Goal: Information Seeking & Learning: Learn about a topic

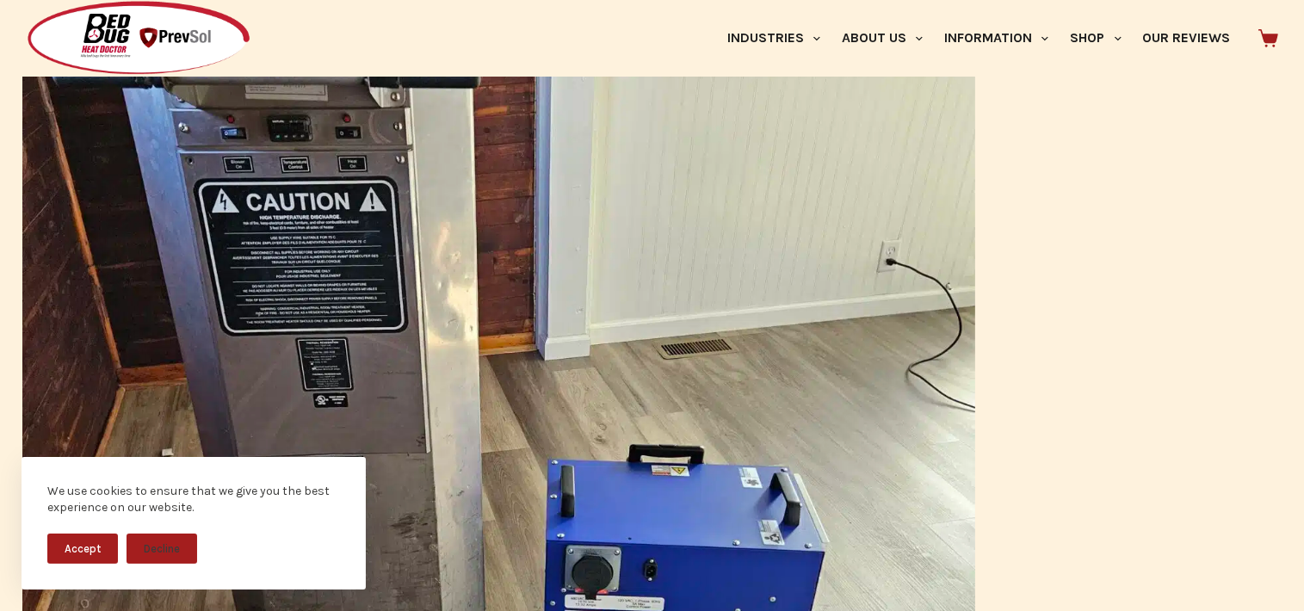
scroll to position [775, 0]
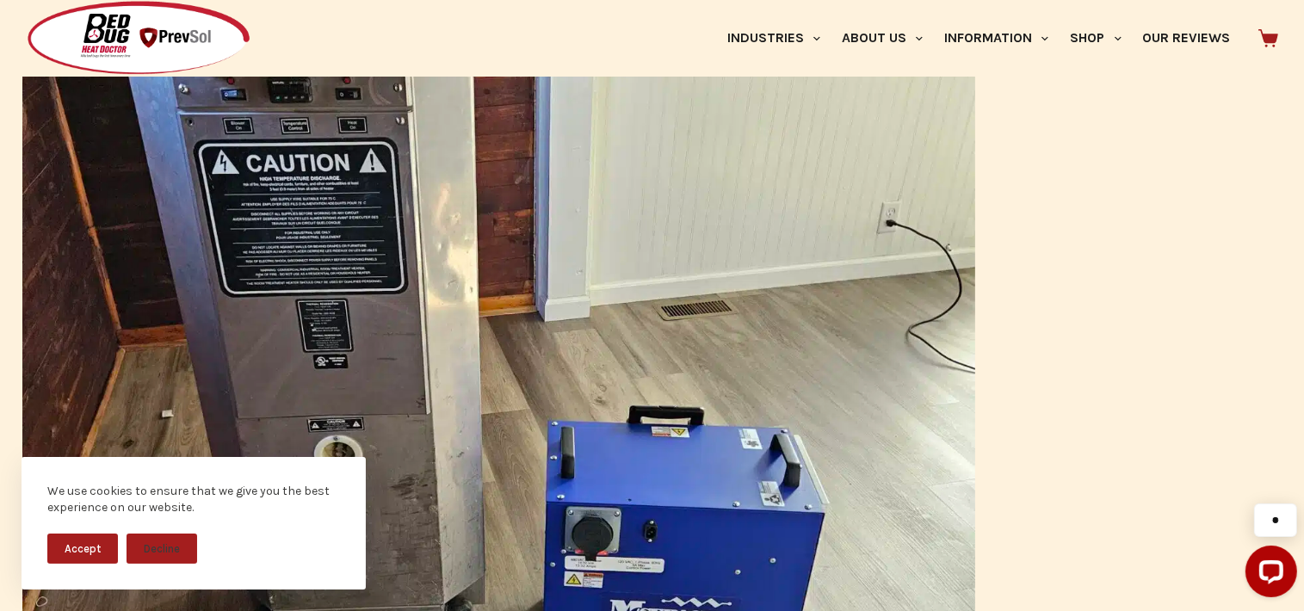
click at [91, 552] on button "Accept" at bounding box center [82, 549] width 71 height 30
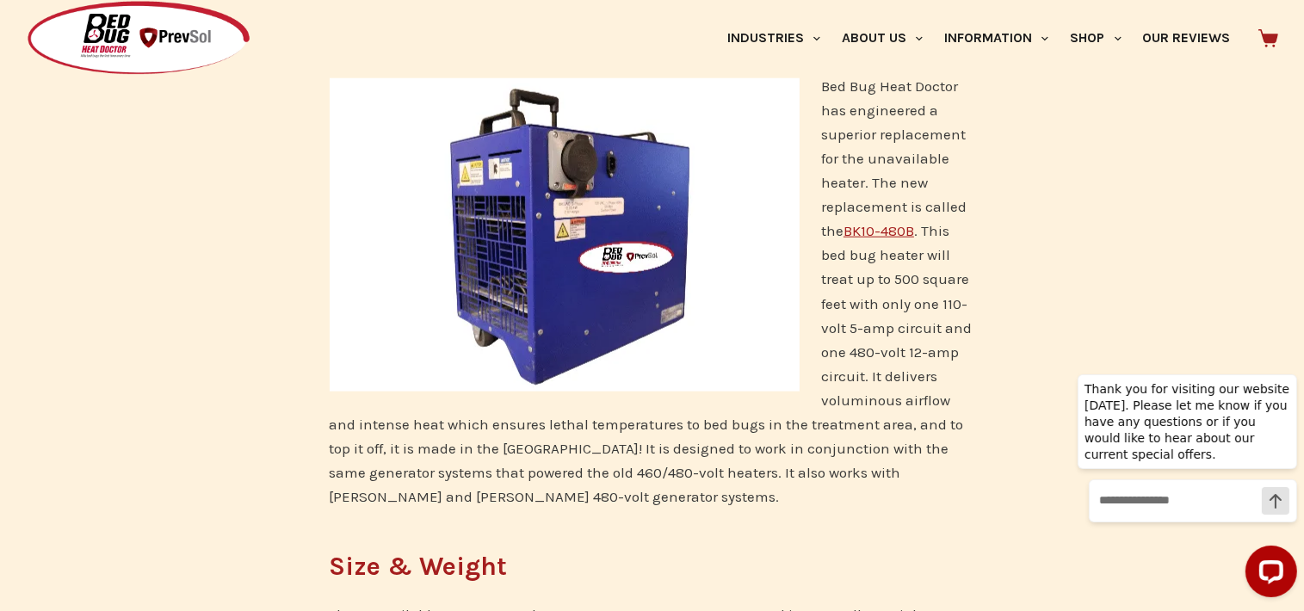
scroll to position [1894, 0]
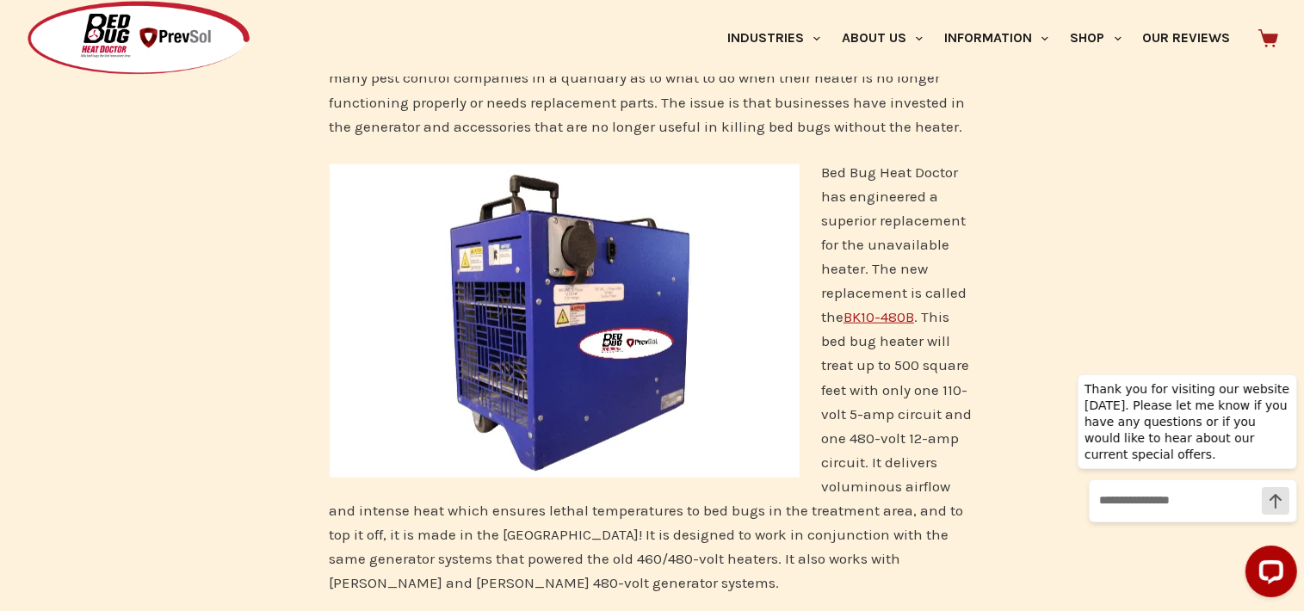
click at [882, 315] on link "BK10-480B" at bounding box center [879, 316] width 71 height 17
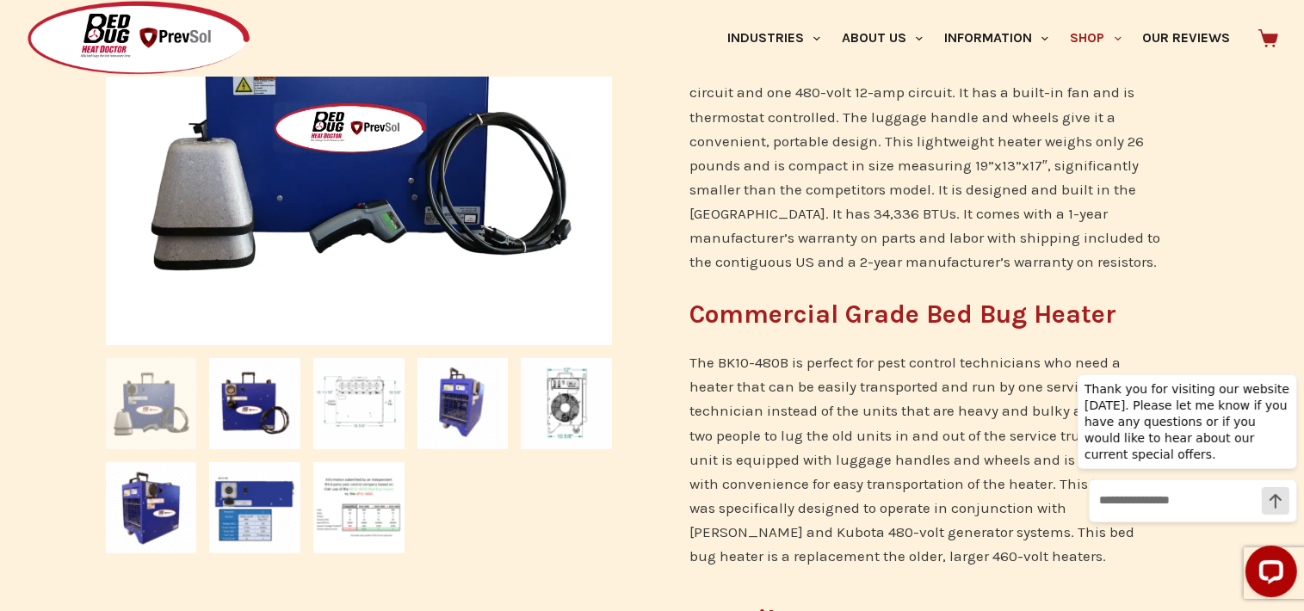
scroll to position [517, 0]
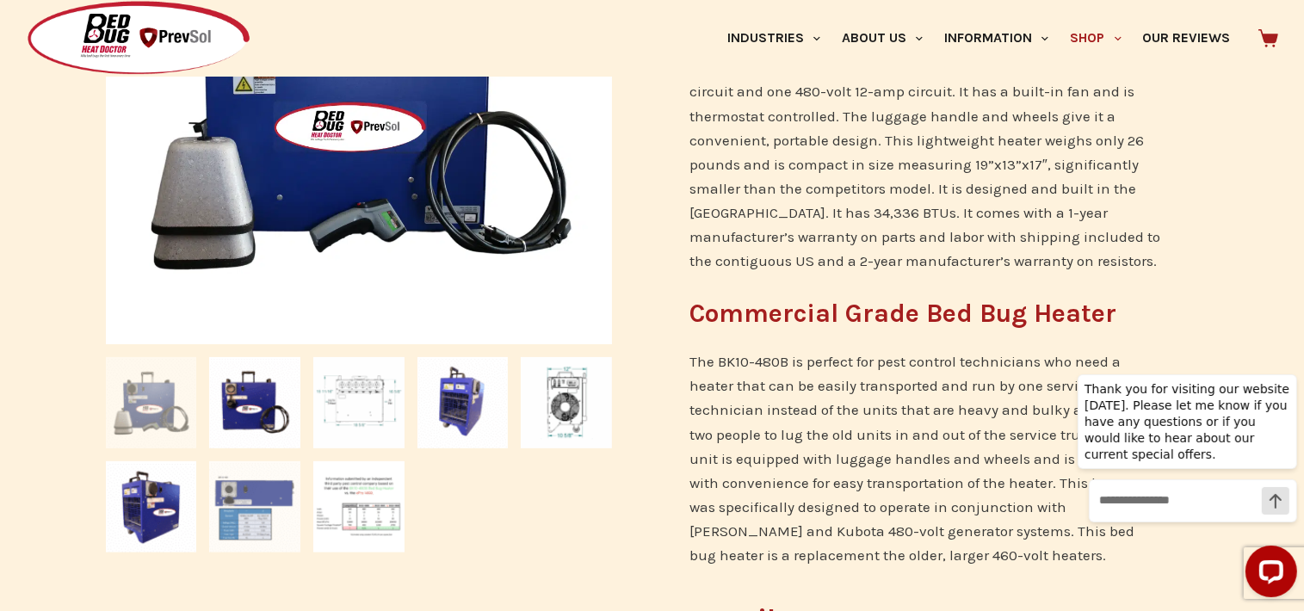
click at [213, 476] on img at bounding box center [254, 506] width 91 height 91
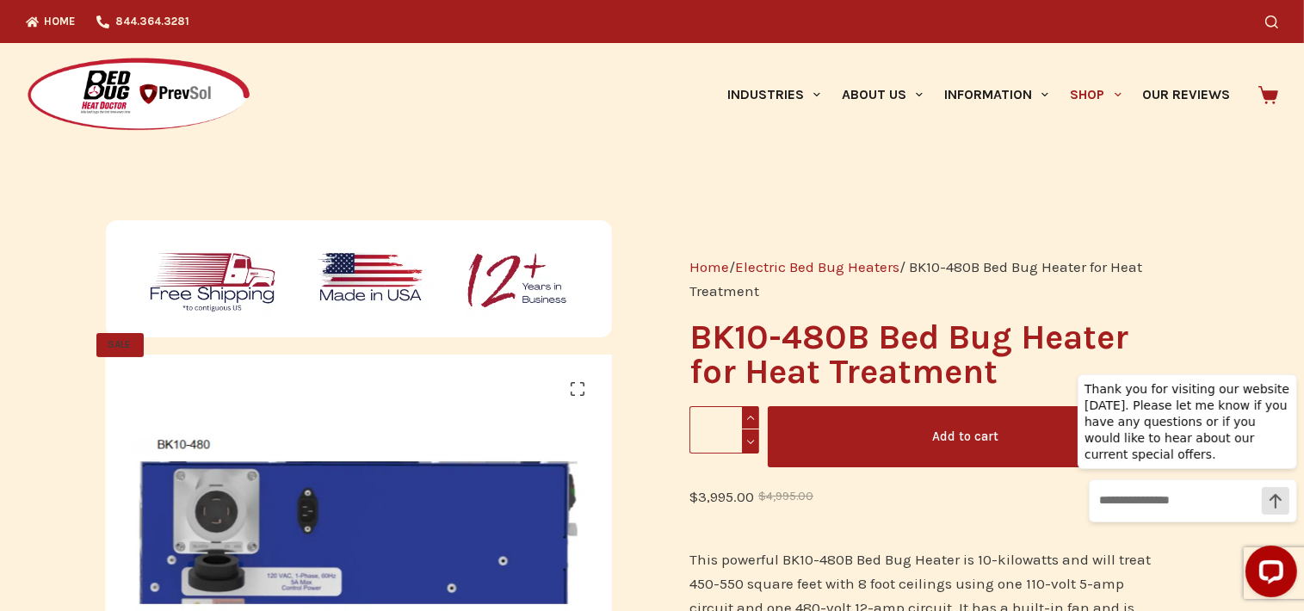
scroll to position [0, 0]
